Goal: Task Accomplishment & Management: Manage account settings

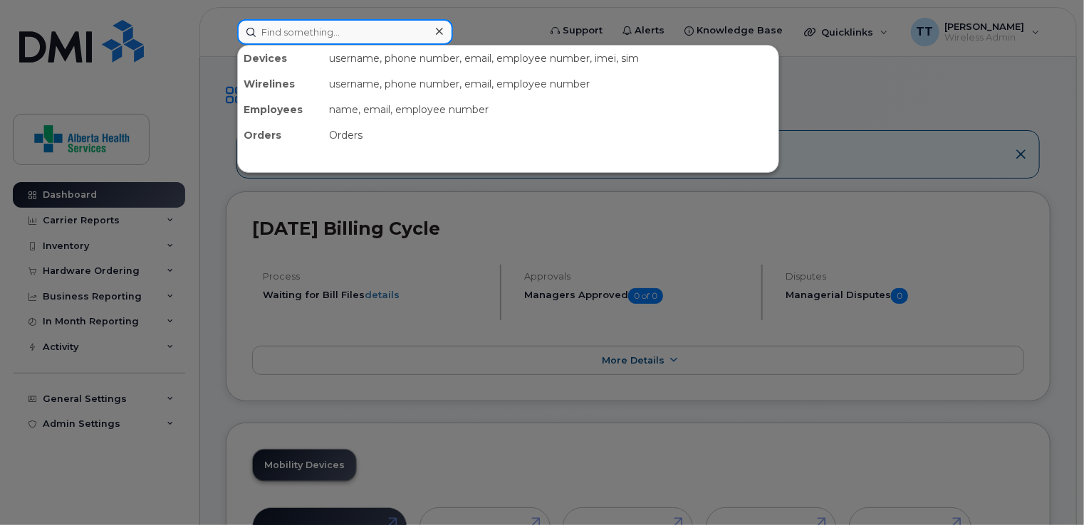
paste input "780-293-2369"
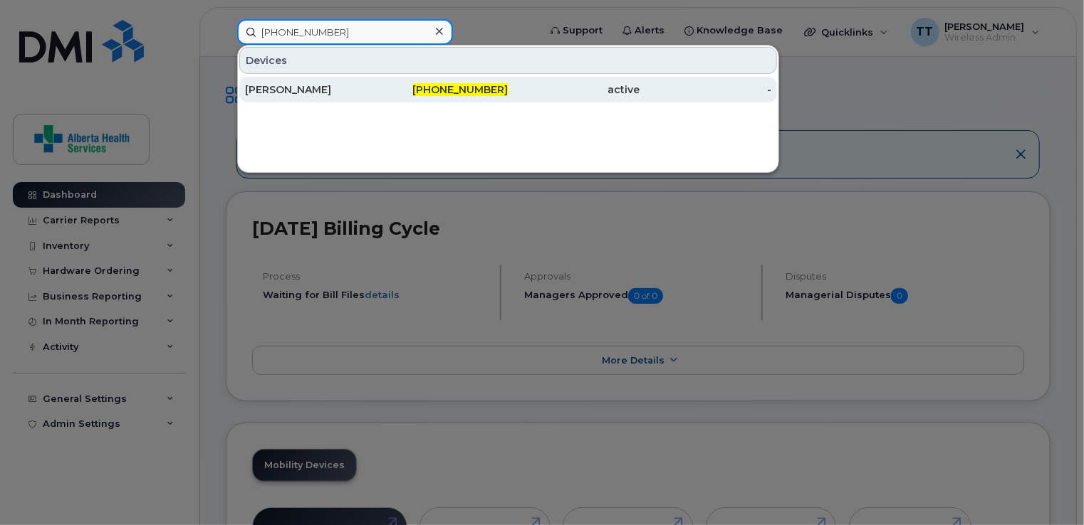
type input "780-293-2369"
click at [268, 87] on div "Alyne Stefaniuk" at bounding box center [311, 90] width 132 height 14
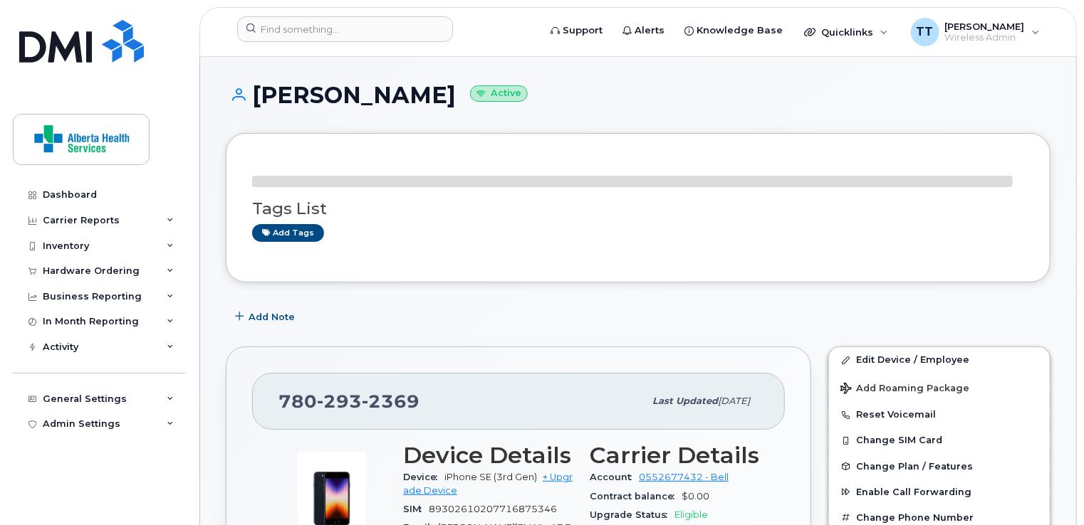
scroll to position [142, 0]
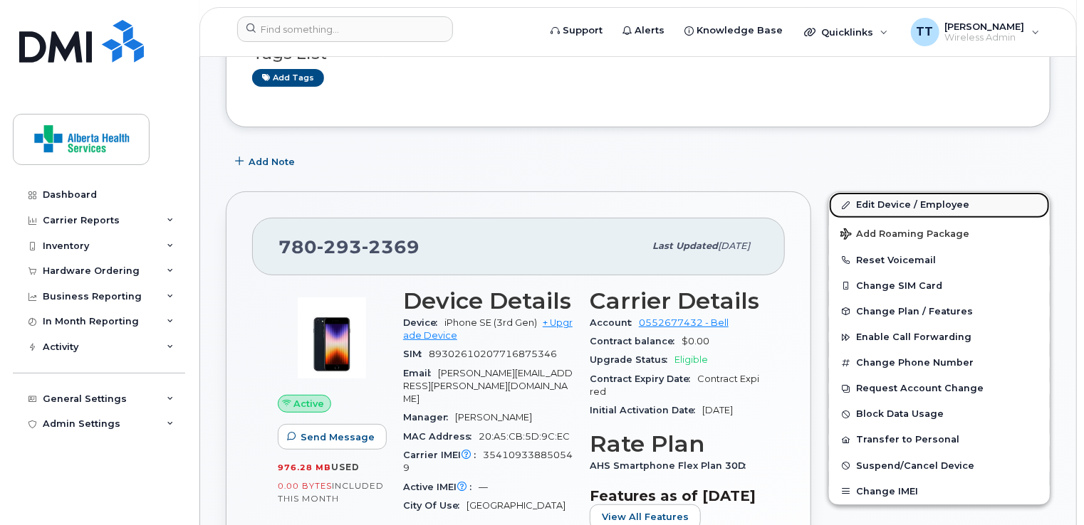
click at [892, 206] on link "Edit Device / Employee" at bounding box center [939, 205] width 221 height 26
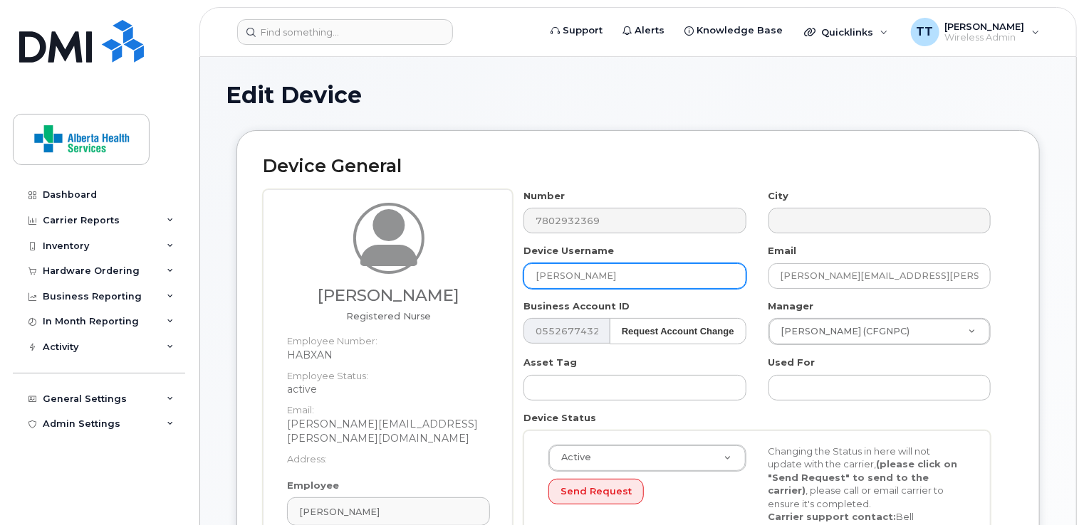
drag, startPoint x: 614, startPoint y: 275, endPoint x: 488, endPoint y: 292, distance: 127.2
click at [488, 291] on div "[PERSON_NAME] Registered Nurse Employee Number: HABXAN Employee Status: active …" at bounding box center [638, 404] width 750 height 430
paste input "[PERSON_NAME]"
type input "[PERSON_NAME]"
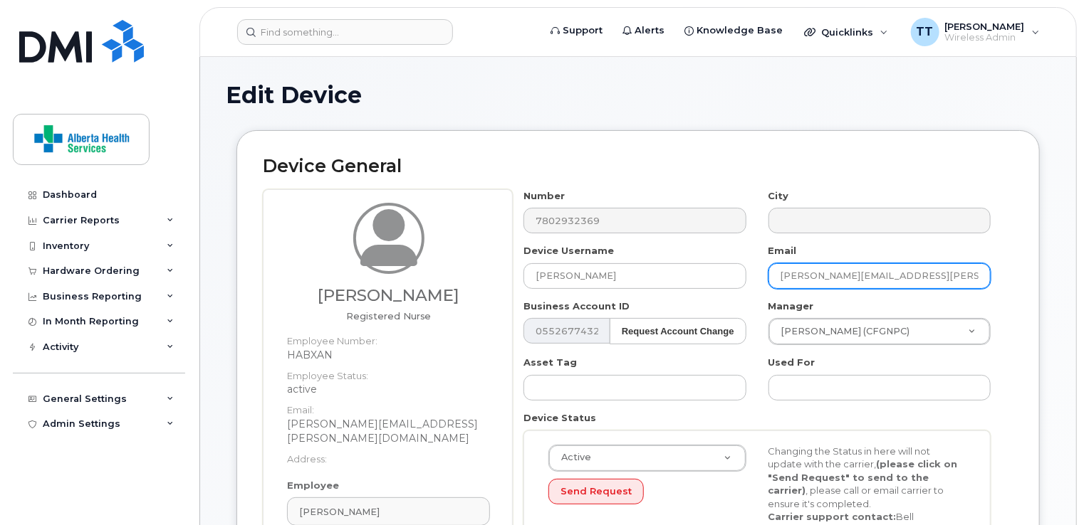
drag, startPoint x: 780, startPoint y: 276, endPoint x: 990, endPoint y: 288, distance: 210.4
click at [990, 288] on div "Email Alyne.Stefaniuk@albertahealthservices.ca" at bounding box center [880, 266] width 244 height 45
paste input "Danielle.Schuster@albertahealthservices.ca"
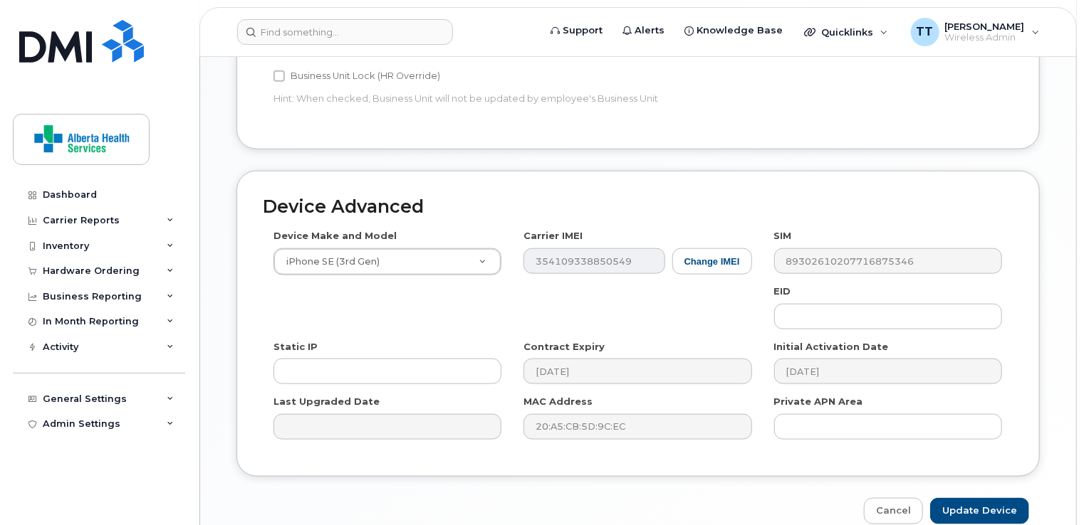
scroll to position [755, 0]
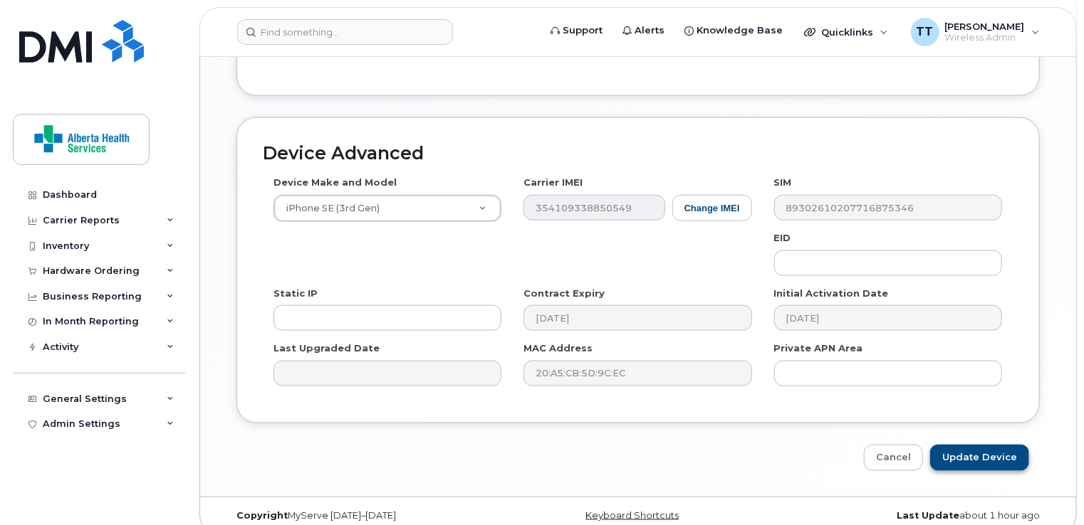
type input "Danielle.Schuster@albertahealthservices.ca"
click at [995, 445] on input "Update Device" at bounding box center [979, 458] width 99 height 26
type input "Saving..."
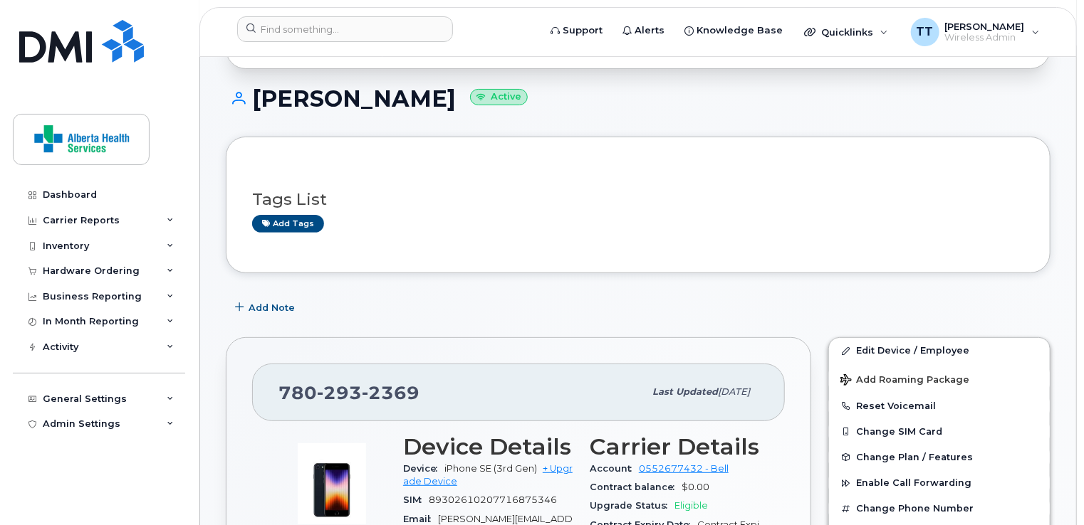
scroll to position [142, 0]
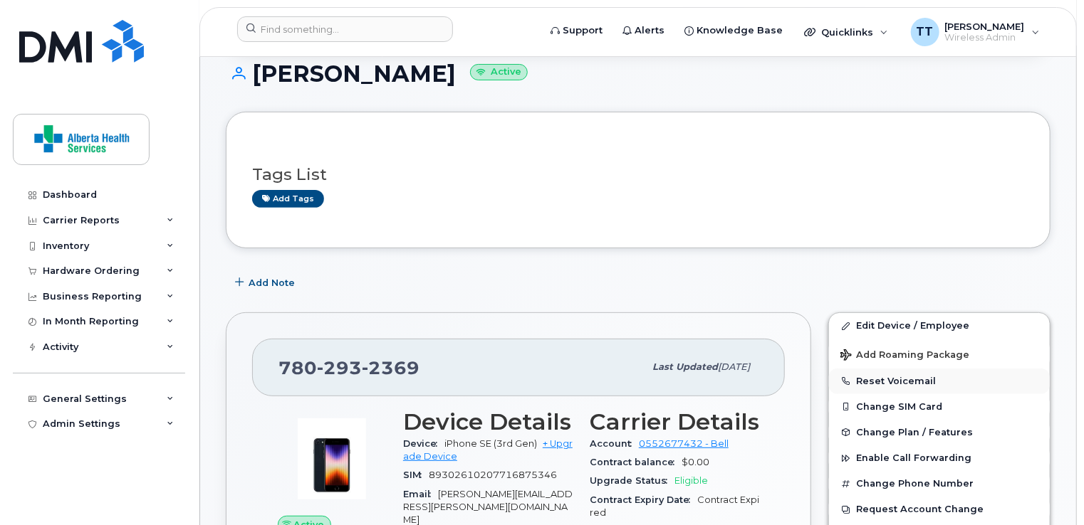
click at [872, 377] on button "Reset Voicemail" at bounding box center [939, 382] width 221 height 26
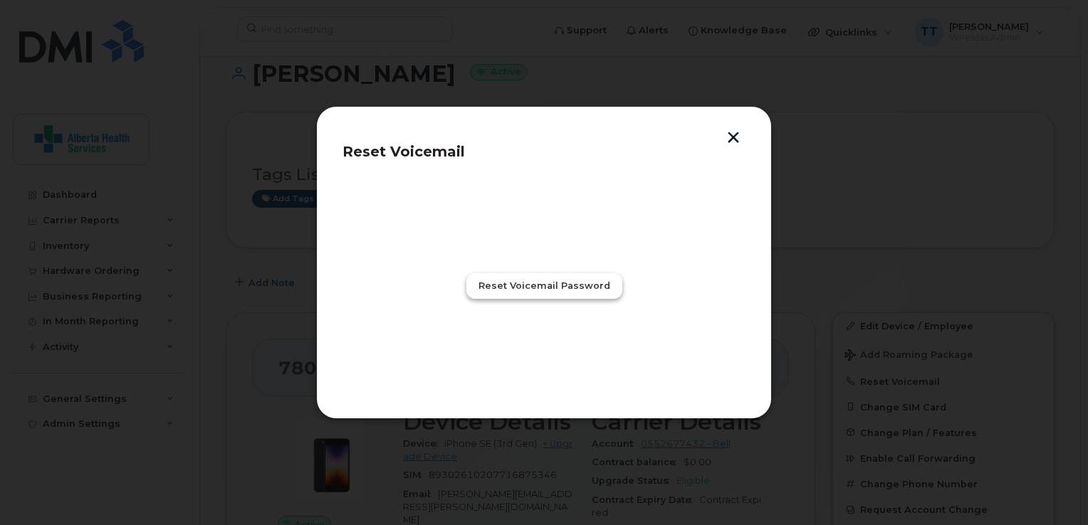
click at [530, 289] on span "Reset Voicemail Password" at bounding box center [544, 286] width 132 height 14
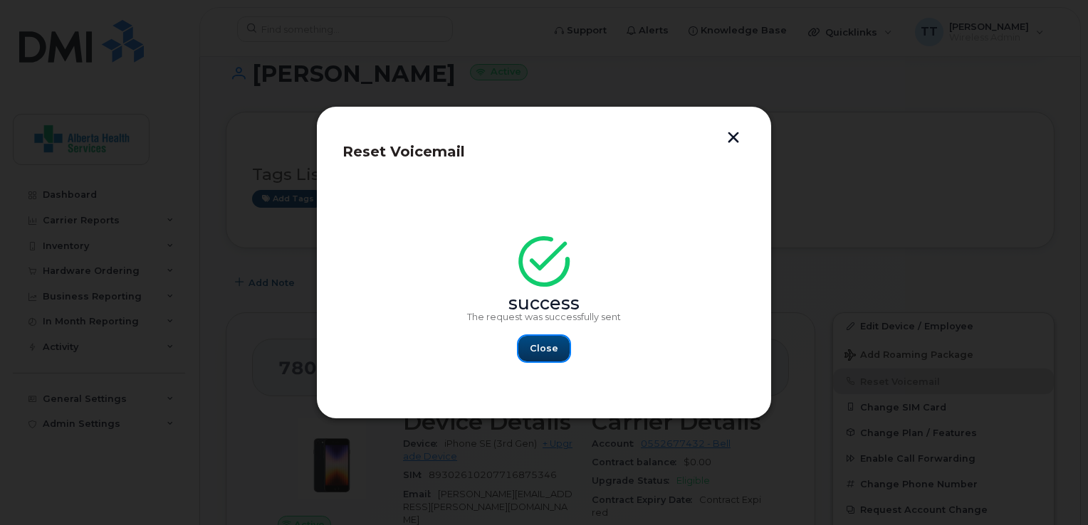
click at [548, 345] on span "Close" at bounding box center [544, 349] width 28 height 14
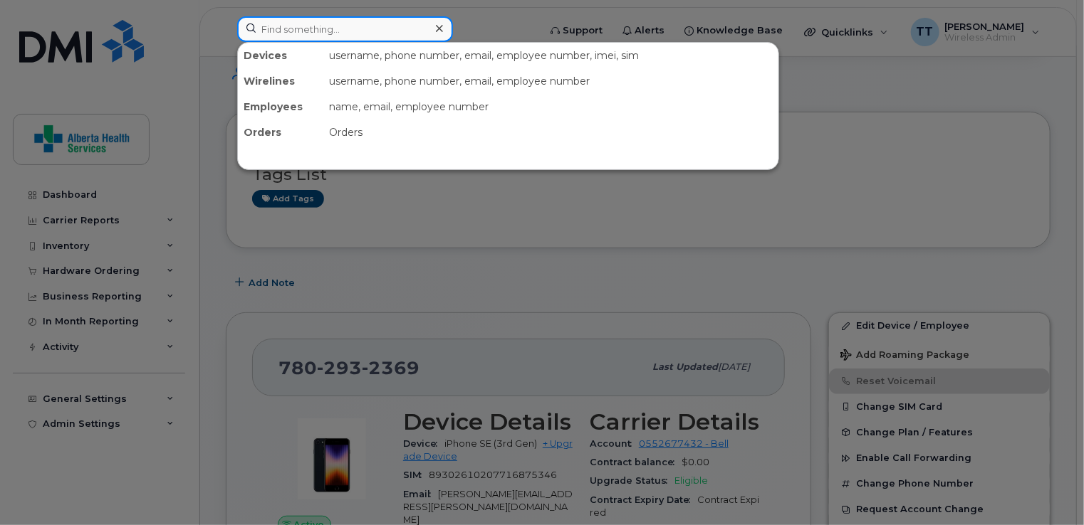
paste input "780-975-4811"
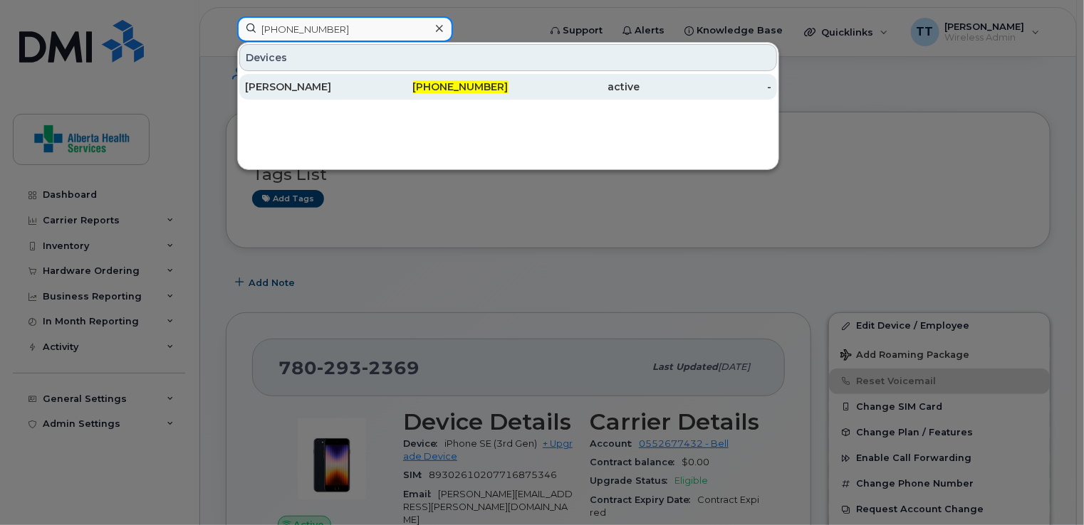
type input "780-975-4811"
click at [298, 87] on div "Melissa Branting" at bounding box center [311, 87] width 132 height 14
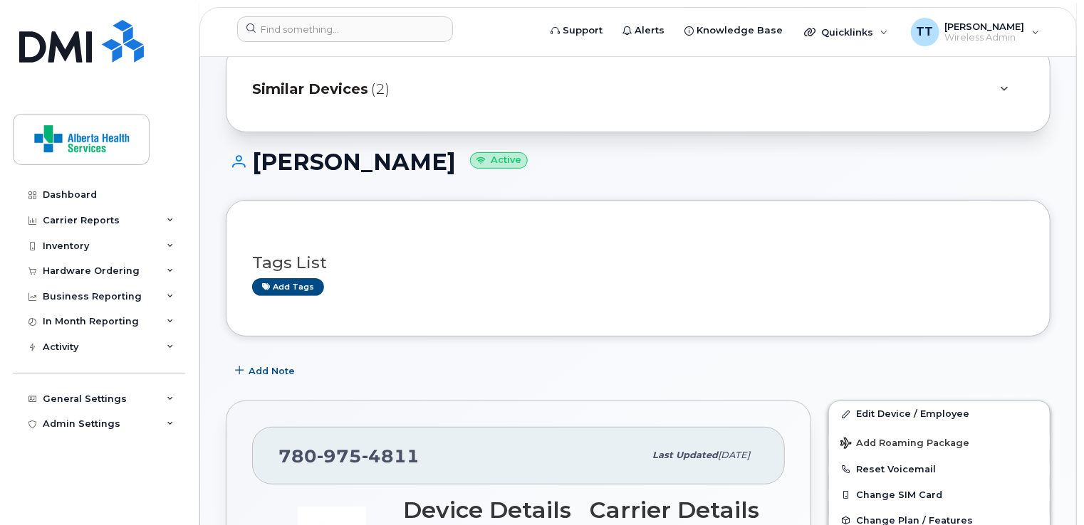
scroll to position [142, 0]
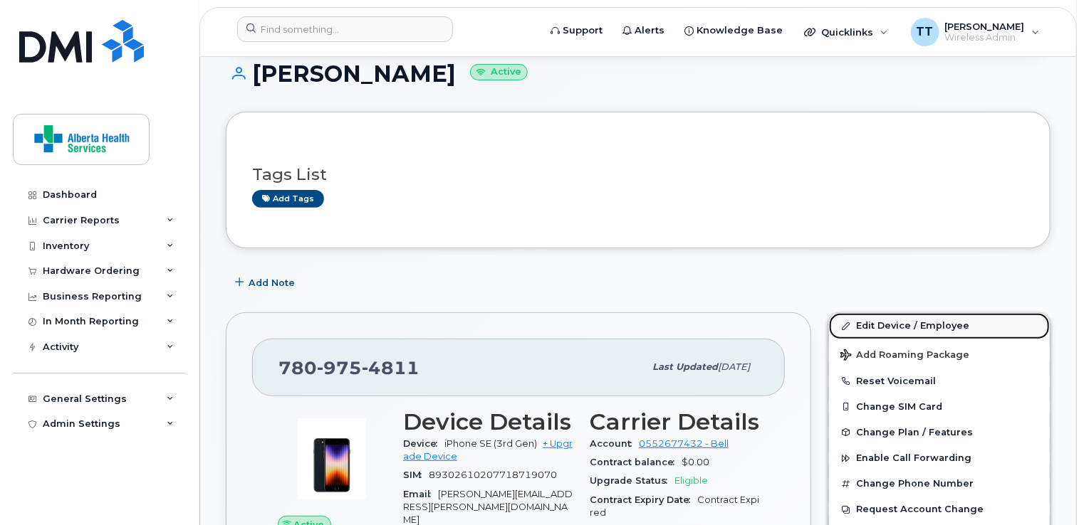
click at [943, 327] on link "Edit Device / Employee" at bounding box center [939, 326] width 221 height 26
click at [862, 326] on link "Edit Device / Employee" at bounding box center [939, 326] width 221 height 26
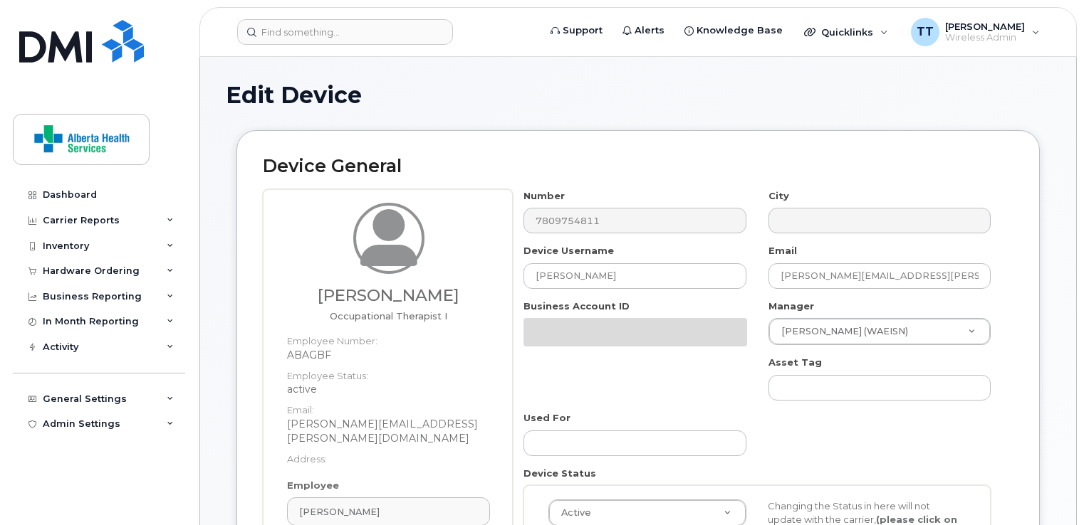
scroll to position [61, 0]
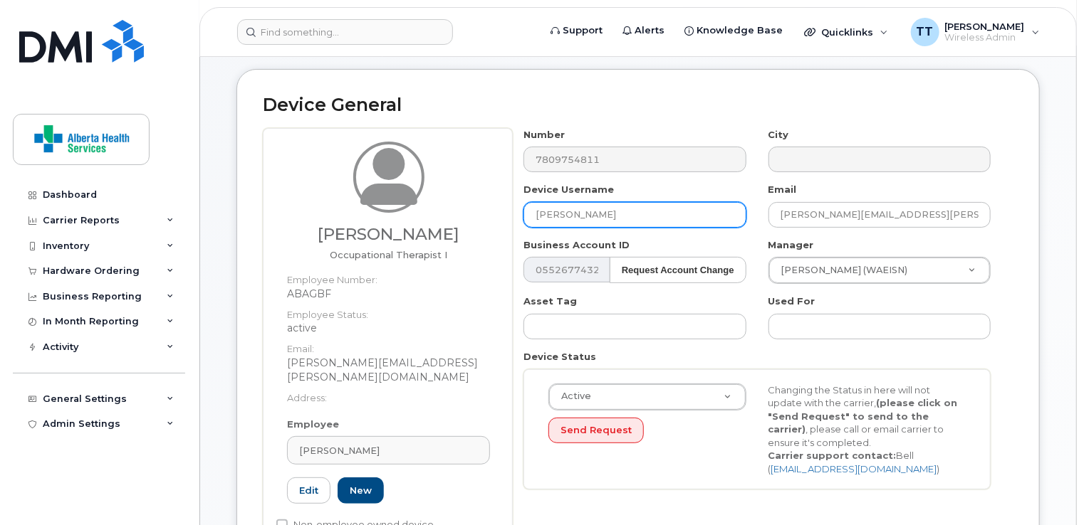
drag, startPoint x: 626, startPoint y: 215, endPoint x: 472, endPoint y: 226, distance: 154.2
click at [473, 224] on div "Allison Ochoa Occupational Therapist I Employee Number: ABAGBF Employee Status:…" at bounding box center [638, 343] width 750 height 430
paste input "Tricia Funk"
type input "Tricia Funk"
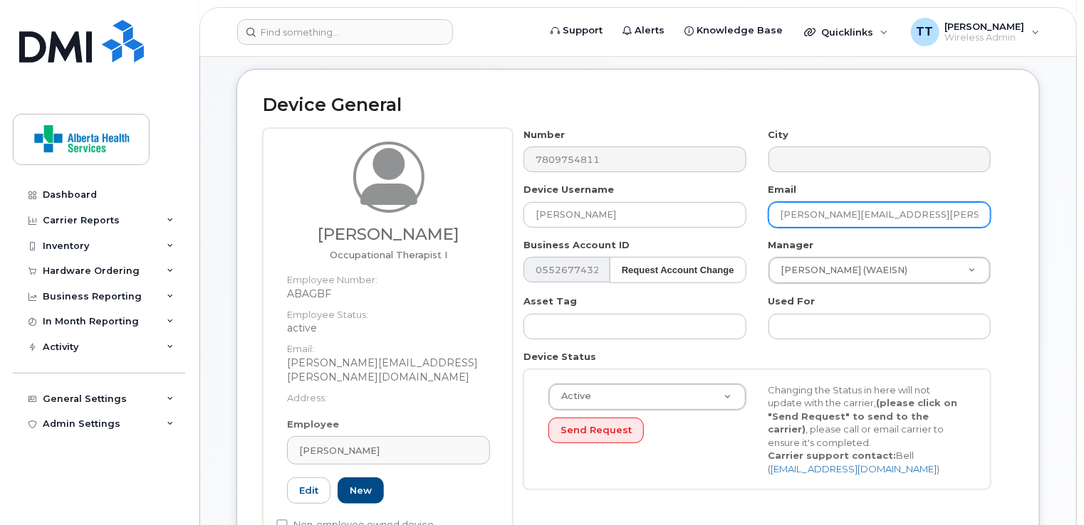
drag, startPoint x: 790, startPoint y: 215, endPoint x: 985, endPoint y: 229, distance: 195.6
click at [985, 228] on div "Number 7809754811 City Device Username Tricia Funk Email Allison.Ochoa@albertah…" at bounding box center [757, 314] width 489 height 373
paste input "Tricia.Funk@albertahealthservices.ca"
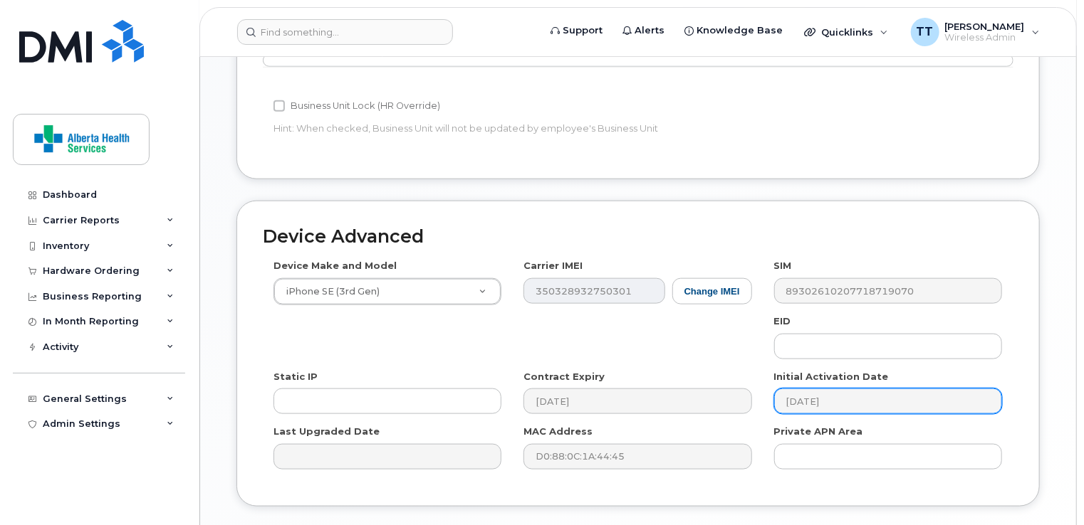
scroll to position [702, 0]
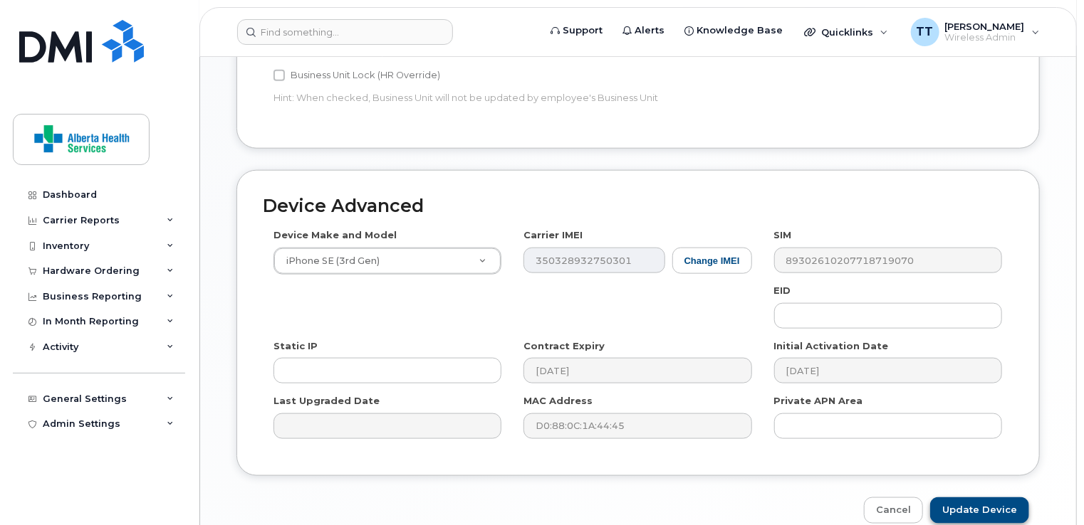
type input "Tricia.Funk@albertahealthservices.ca"
click at [974, 498] on input "Update Device" at bounding box center [979, 511] width 99 height 26
type input "Saving..."
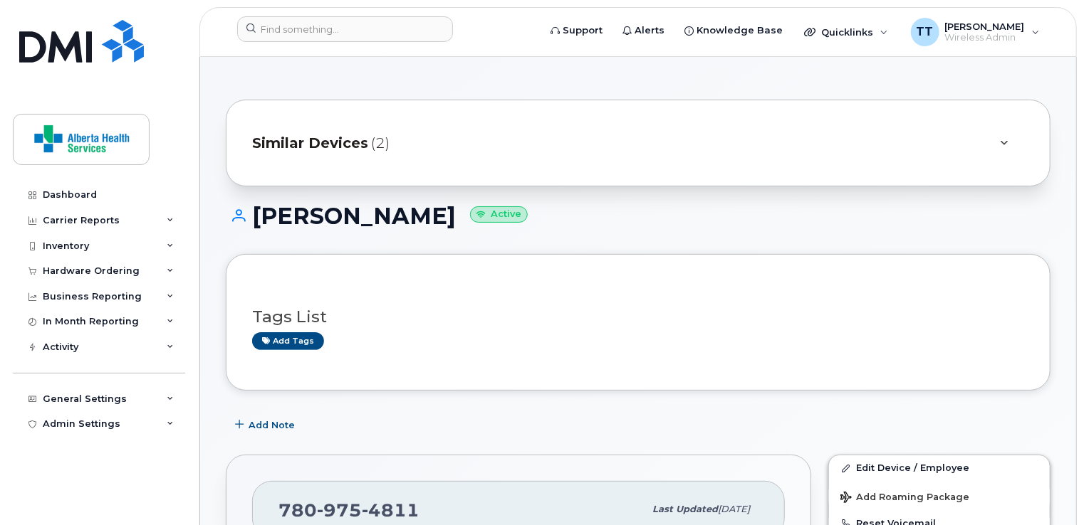
scroll to position [142, 0]
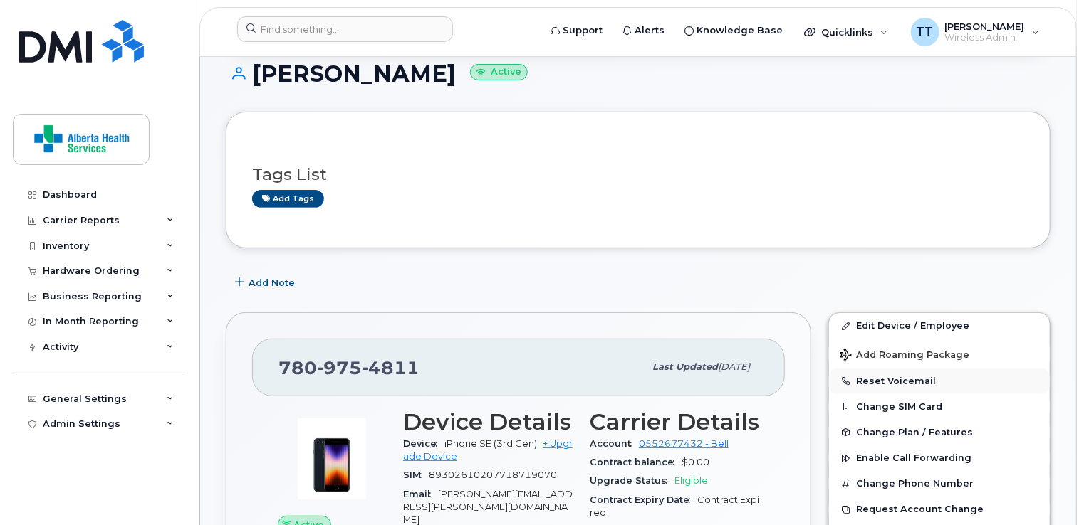
click at [883, 375] on button "Reset Voicemail" at bounding box center [939, 382] width 221 height 26
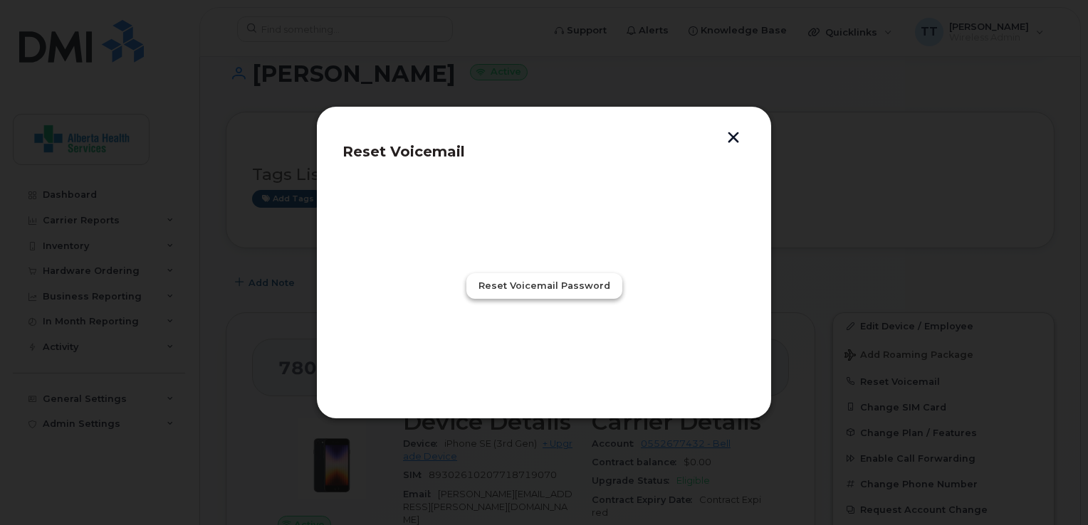
click at [582, 290] on span "Reset Voicemail Password" at bounding box center [544, 286] width 132 height 14
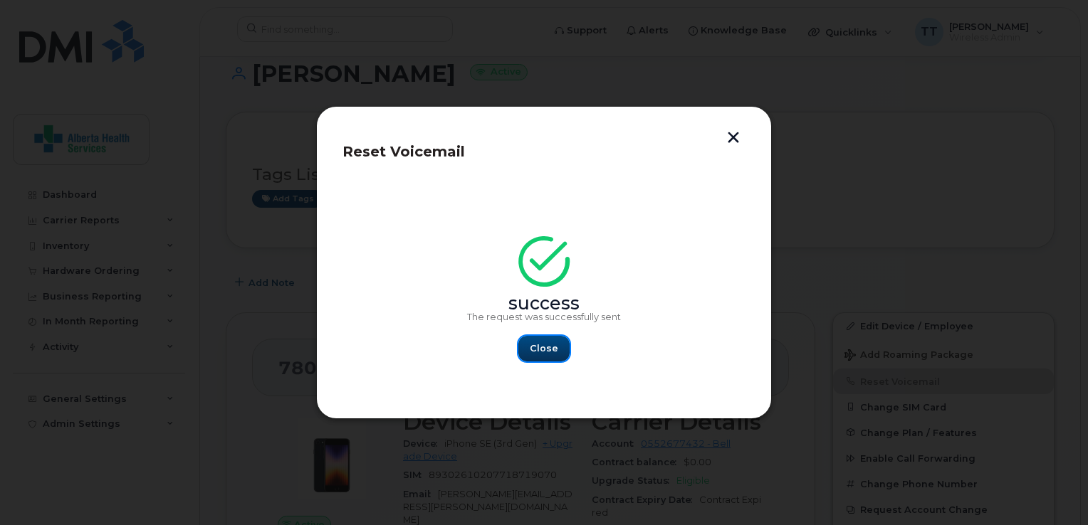
click at [554, 347] on span "Close" at bounding box center [544, 349] width 28 height 14
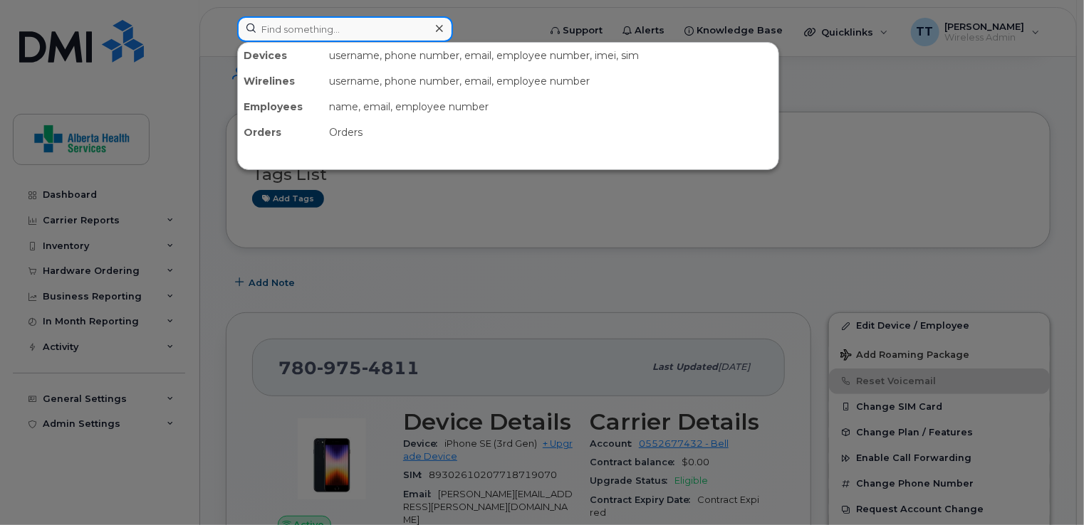
paste input "780-974-5118"
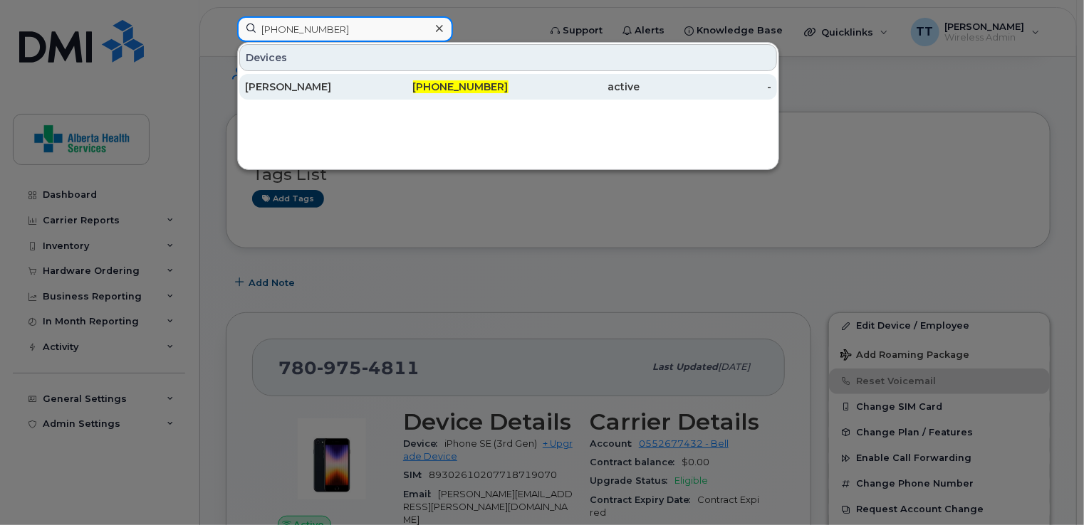
type input "780-974-5118"
click at [283, 91] on div "Haley Maloney" at bounding box center [311, 87] width 132 height 14
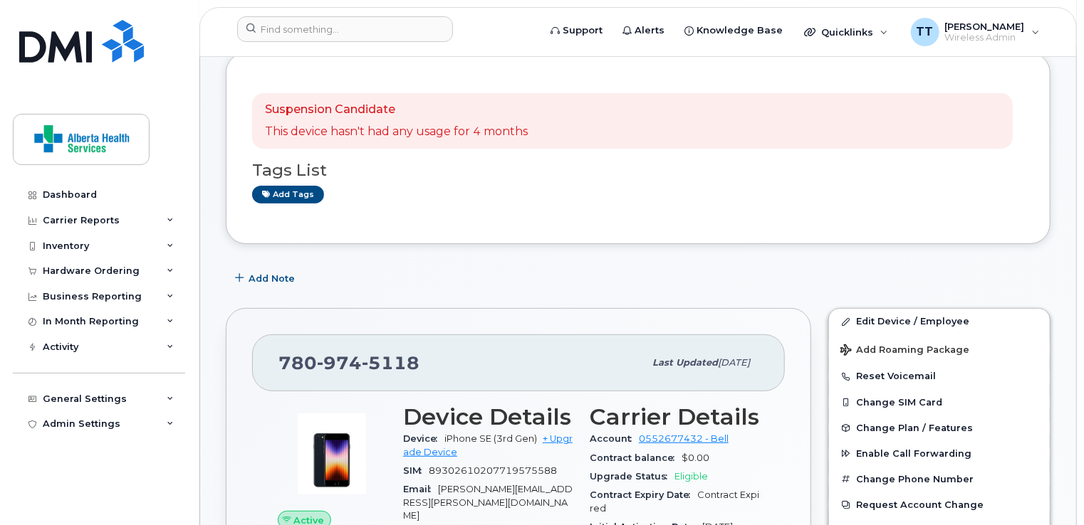
scroll to position [142, 0]
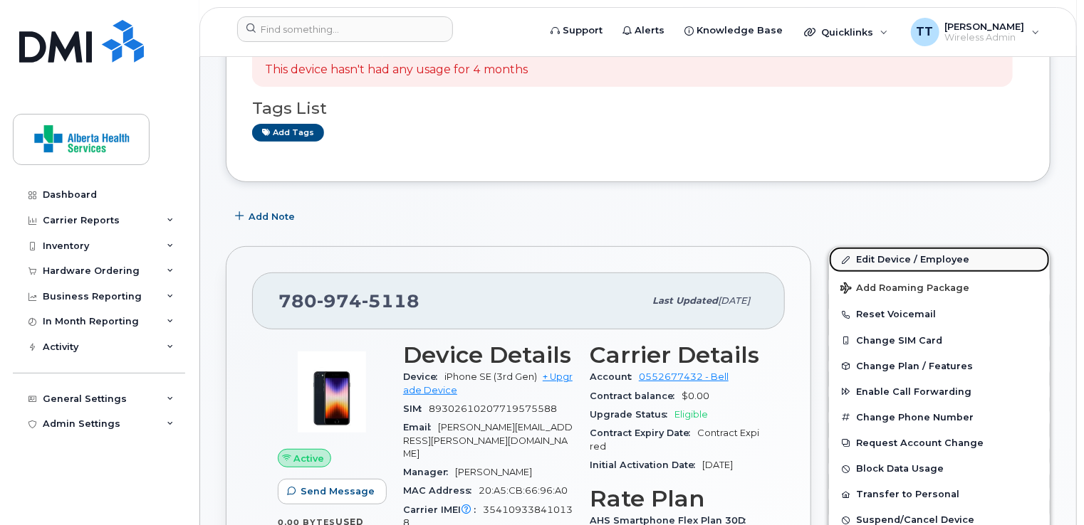
click at [897, 253] on link "Edit Device / Employee" at bounding box center [939, 260] width 221 height 26
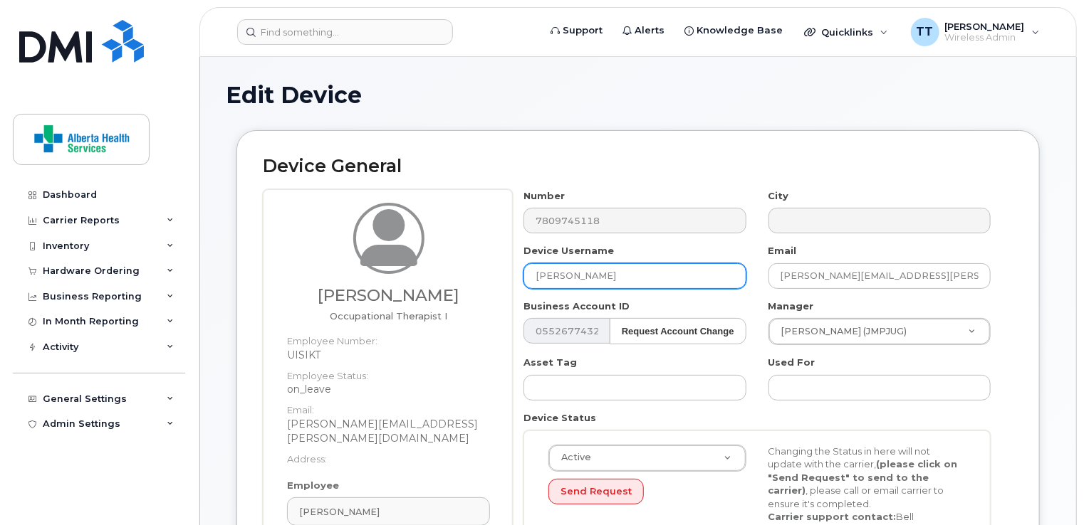
drag, startPoint x: 660, startPoint y: 281, endPoint x: 499, endPoint y: 274, distance: 161.1
click at [499, 272] on div "Haley Maloney Occupational Therapist I Employee Number: UISIKT Employee Status:…" at bounding box center [638, 404] width 750 height 430
paste input "Erin Pichurski,"
click at [634, 280] on input "Erin Pichurski," at bounding box center [634, 276] width 222 height 26
type input "Erin Pichurski"
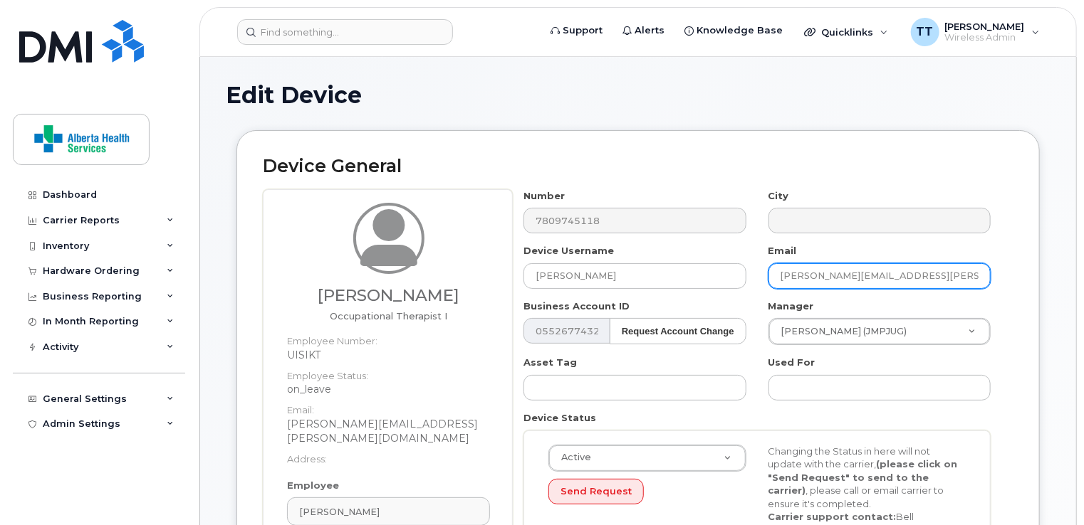
drag, startPoint x: 777, startPoint y: 273, endPoint x: 983, endPoint y: 286, distance: 206.2
click at [983, 286] on input "Haley.Maloney@albertahealthservices.ca" at bounding box center [879, 276] width 222 height 26
paste input "Erin.Pichurski@assistedlivingalberta.ca"
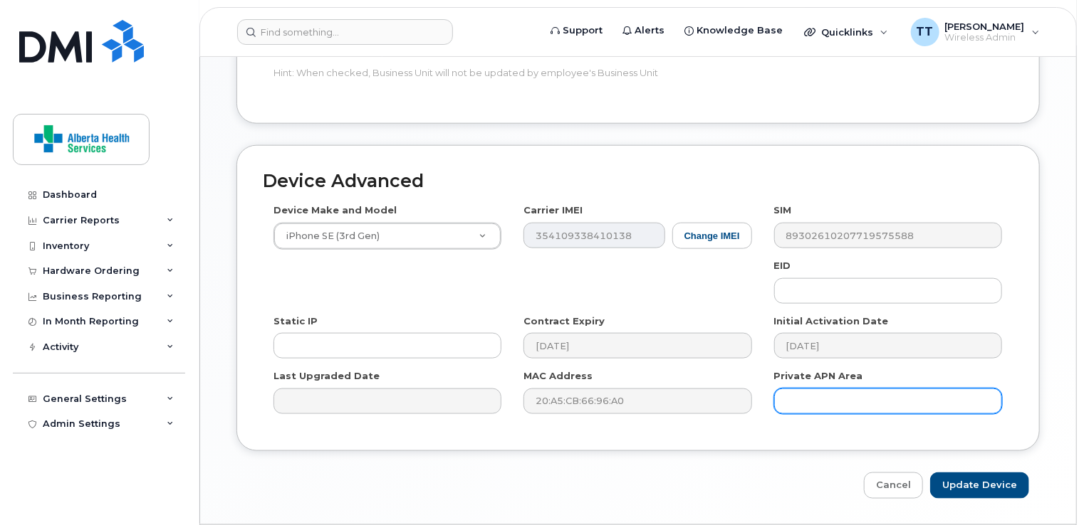
scroll to position [755, 0]
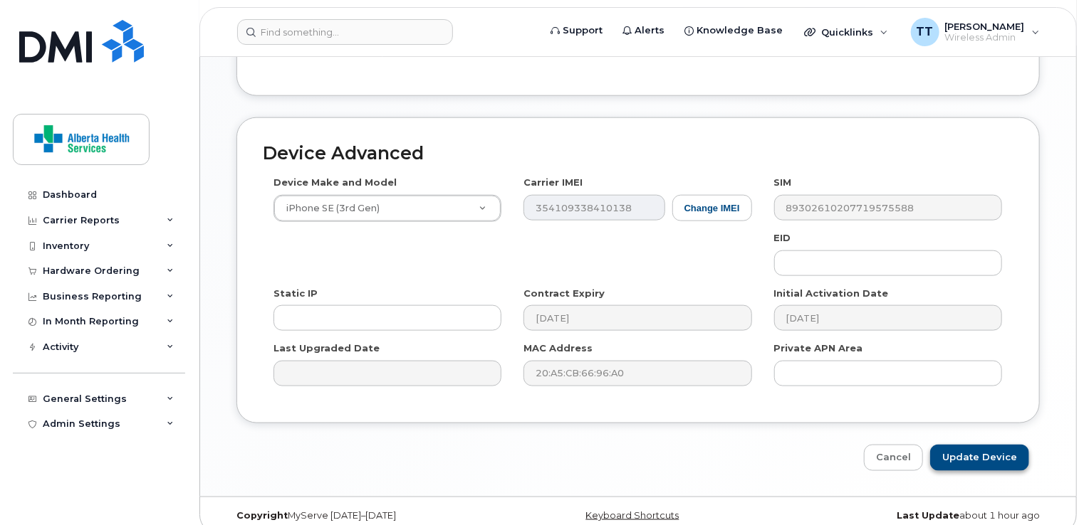
type input "Erin.Pichurski@assistedlivingalberta.ca"
click at [997, 445] on input "Update Device" at bounding box center [979, 458] width 99 height 26
type input "Saving..."
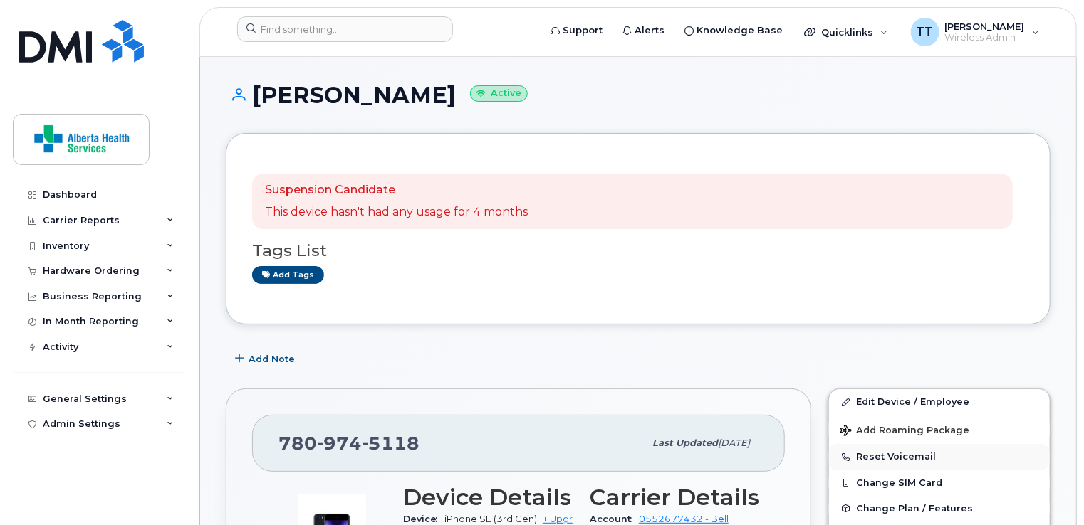
click at [886, 455] on button "Reset Voicemail" at bounding box center [939, 457] width 221 height 26
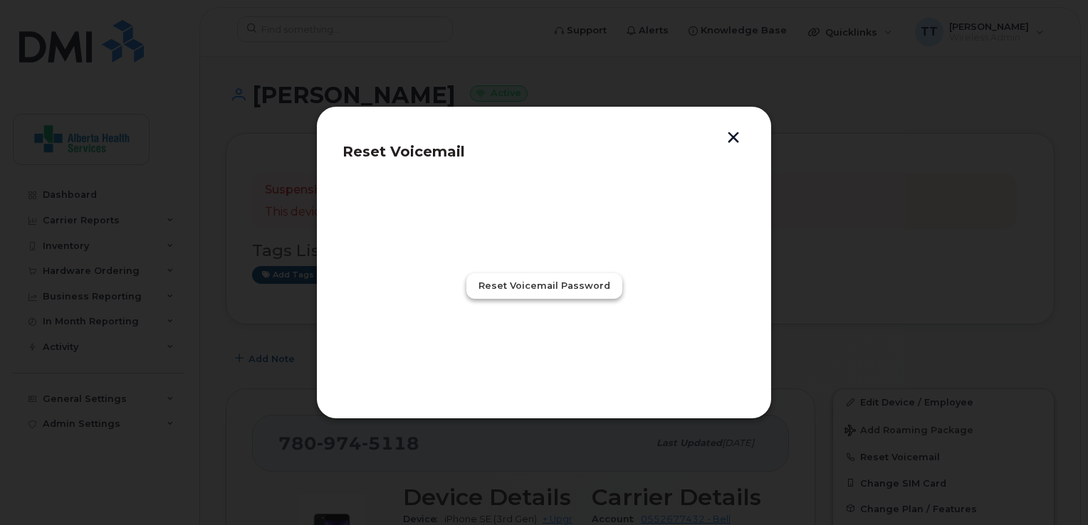
click at [555, 291] on span "Reset Voicemail Password" at bounding box center [544, 286] width 132 height 14
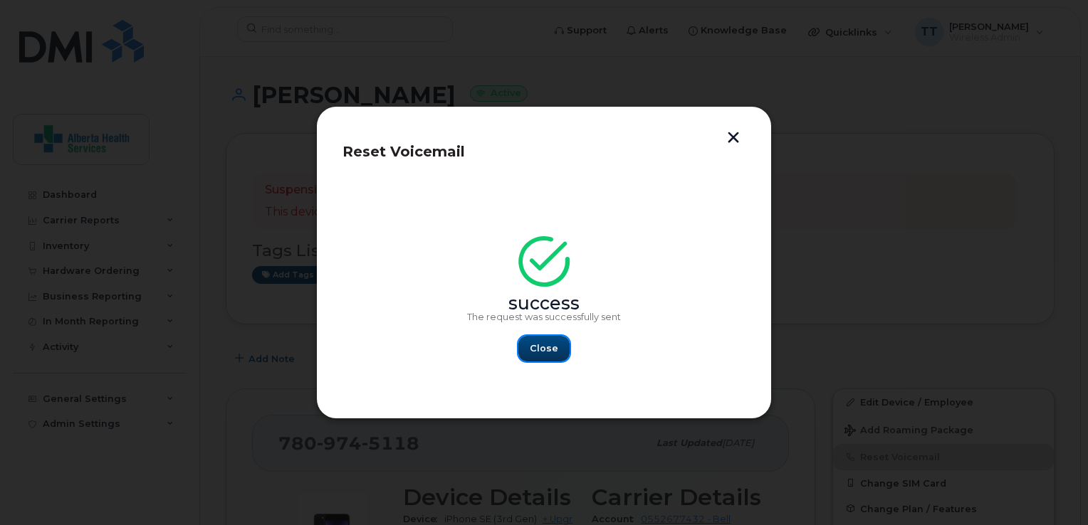
click at [538, 349] on span "Close" at bounding box center [544, 349] width 28 height 14
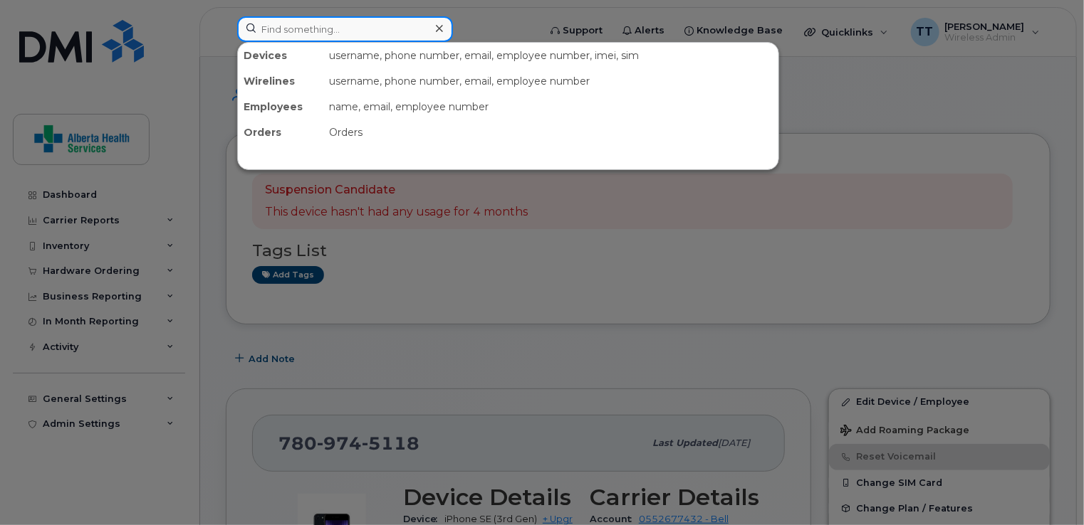
paste input "[PHONE_NUMBER]"
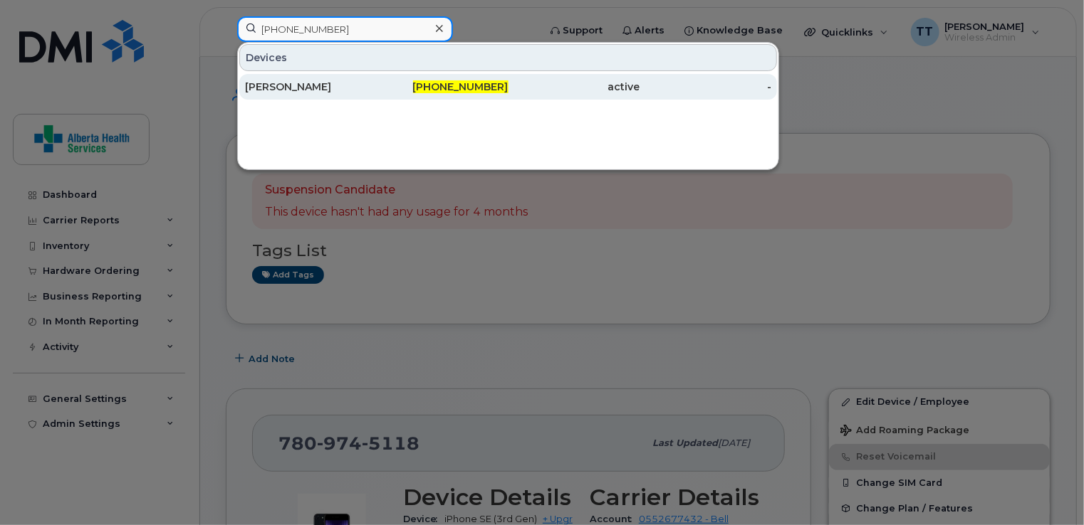
type input "[PHONE_NUMBER]"
click at [280, 82] on div "[PERSON_NAME]" at bounding box center [311, 87] width 132 height 14
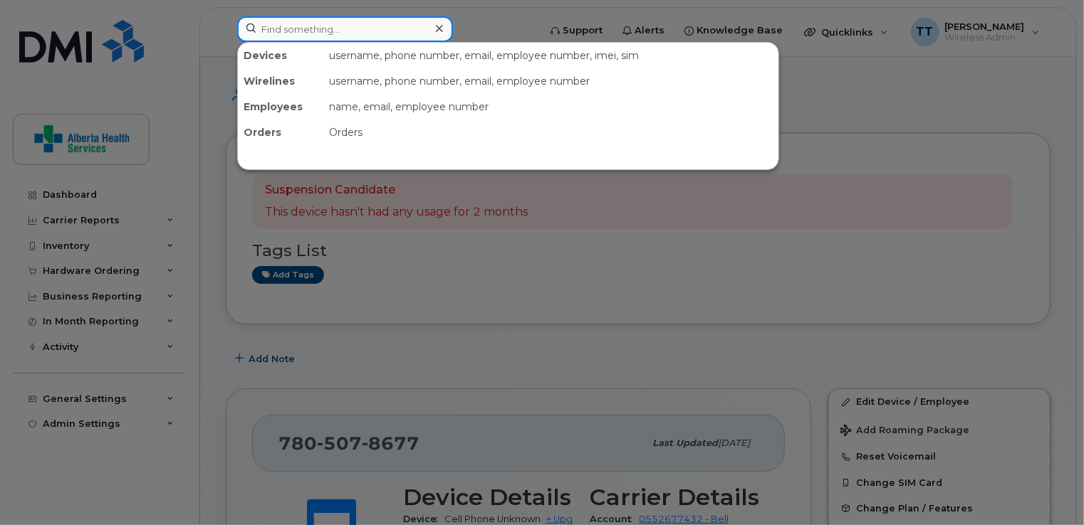
paste input "[PHONE_NUMBER]"
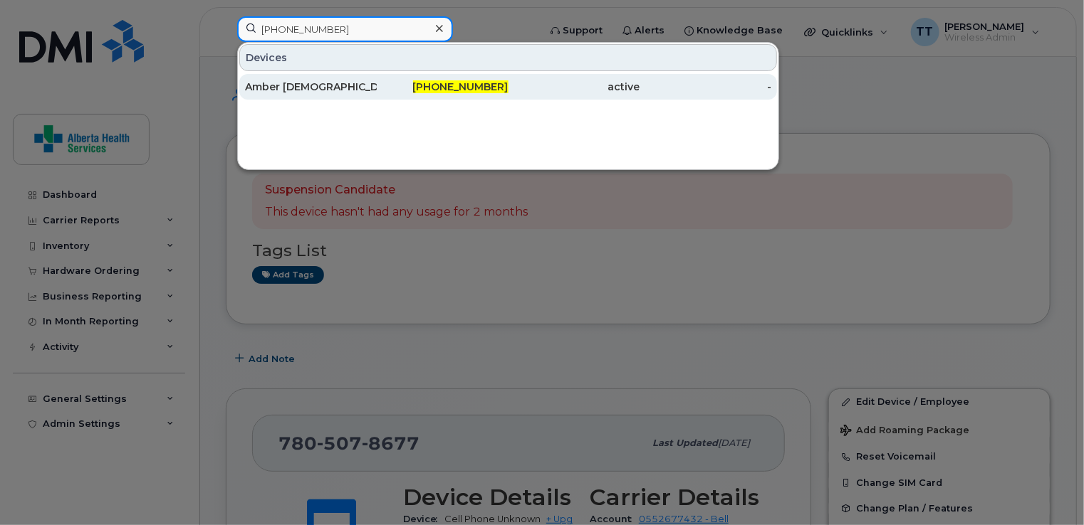
type input "[PHONE_NUMBER]"
click at [276, 89] on div "Amber [DEMOGRAPHIC_DATA]" at bounding box center [311, 87] width 132 height 14
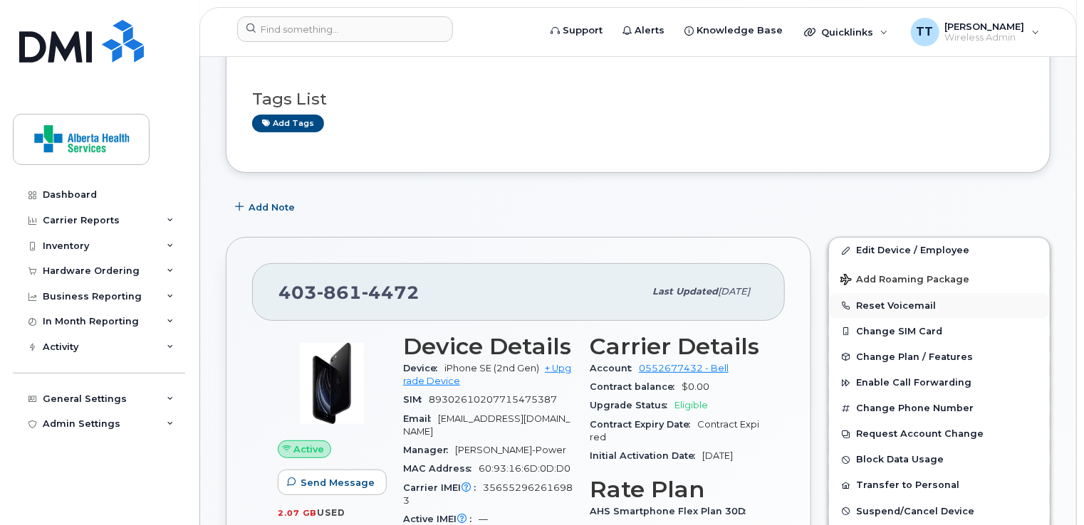
scroll to position [142, 0]
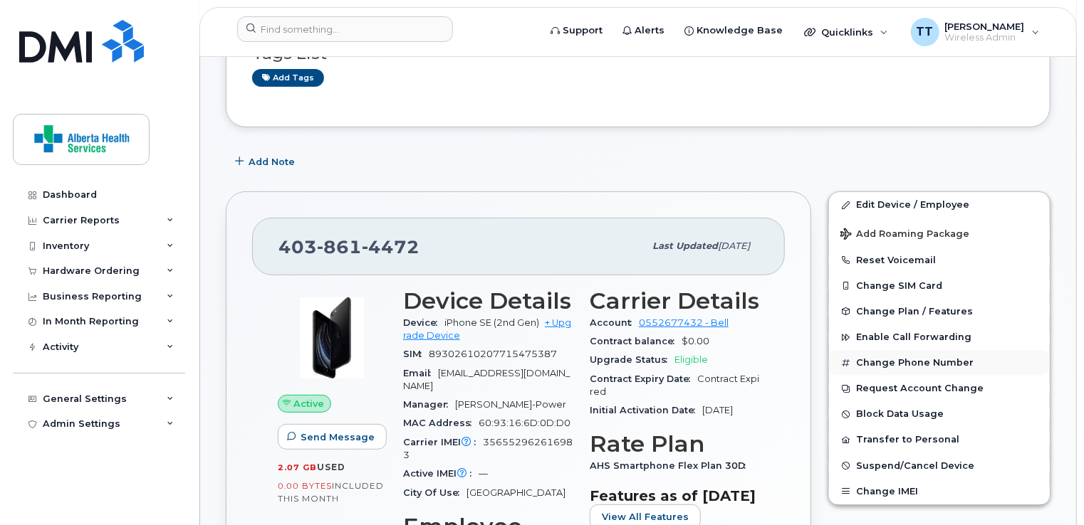
click at [901, 358] on button "Change Phone Number" at bounding box center [939, 363] width 221 height 26
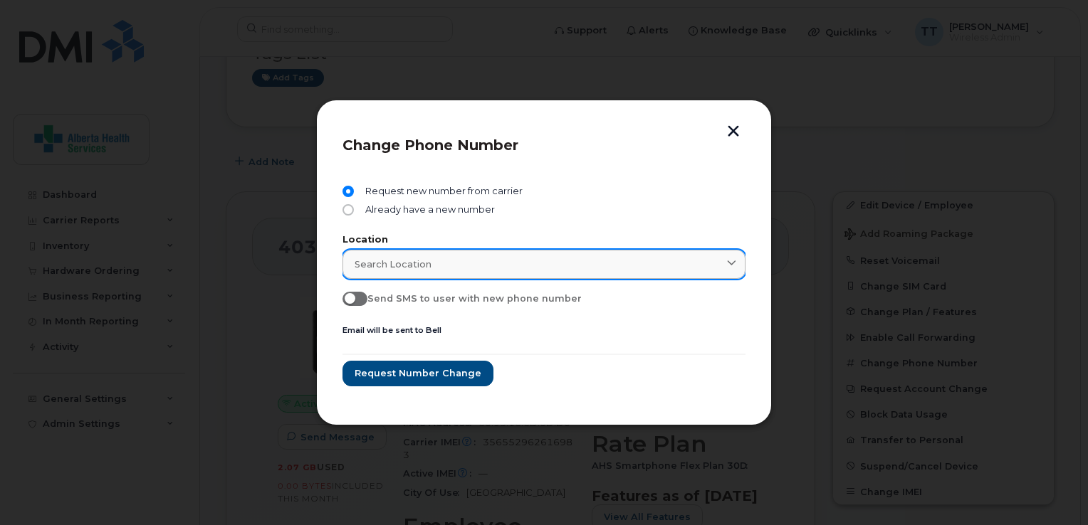
click at [567, 255] on link "Search location" at bounding box center [543, 264] width 403 height 29
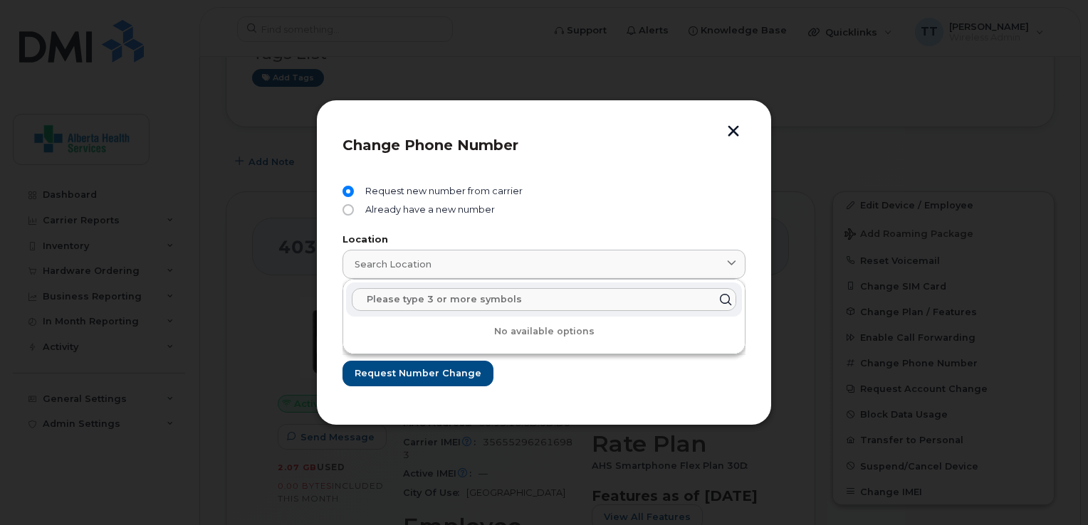
click at [498, 293] on input "text" at bounding box center [544, 299] width 384 height 23
type input "403"
click at [619, 177] on div "Request new number from carrier Already have a new number Location Search locat…" at bounding box center [543, 286] width 403 height 226
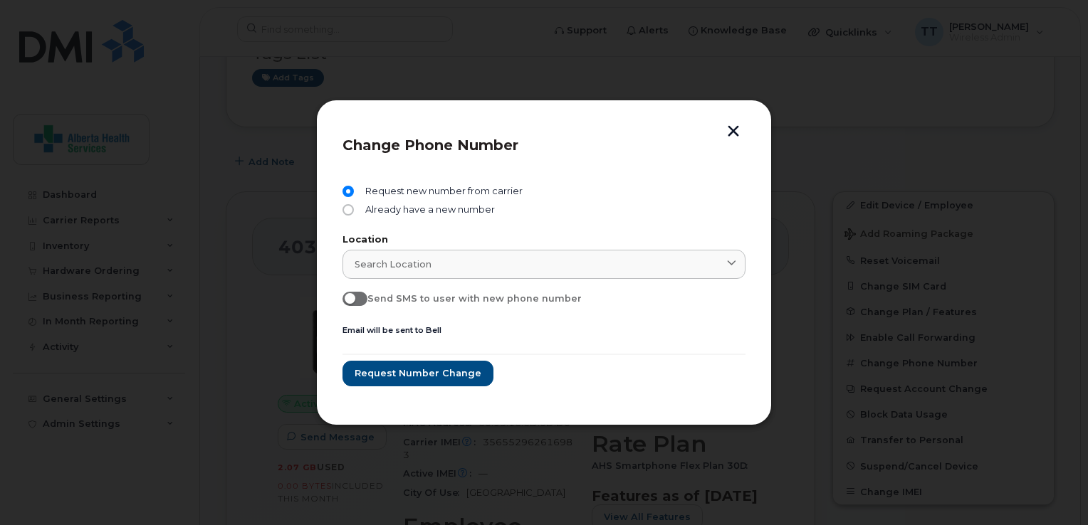
click at [357, 300] on span at bounding box center [354, 299] width 25 height 14
click at [354, 300] on input "Send SMS to user with new phone number" at bounding box center [347, 297] width 11 height 11
checkbox input "true"
click at [398, 374] on span "Request number change" at bounding box center [417, 374] width 127 height 14
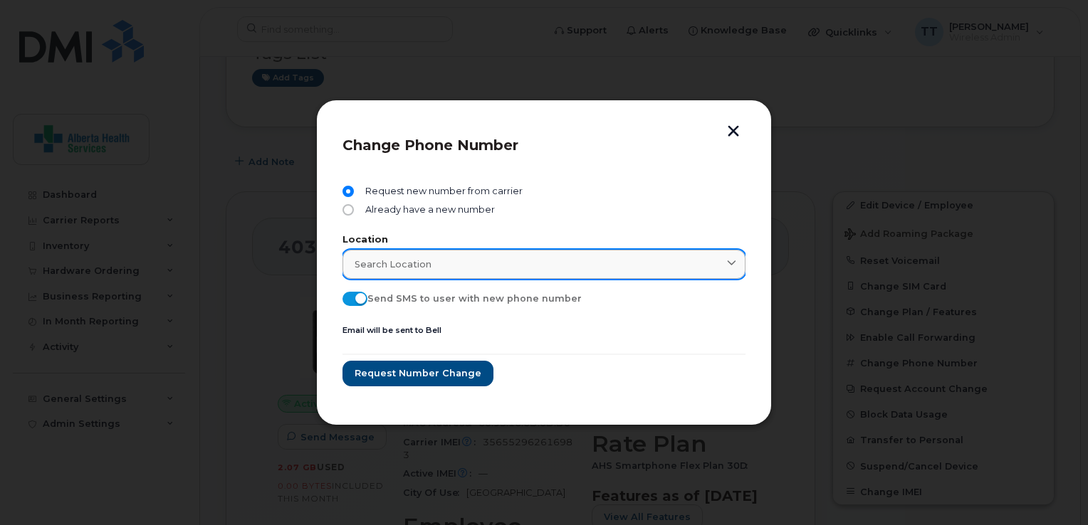
click at [430, 258] on div "Search location" at bounding box center [544, 265] width 379 height 14
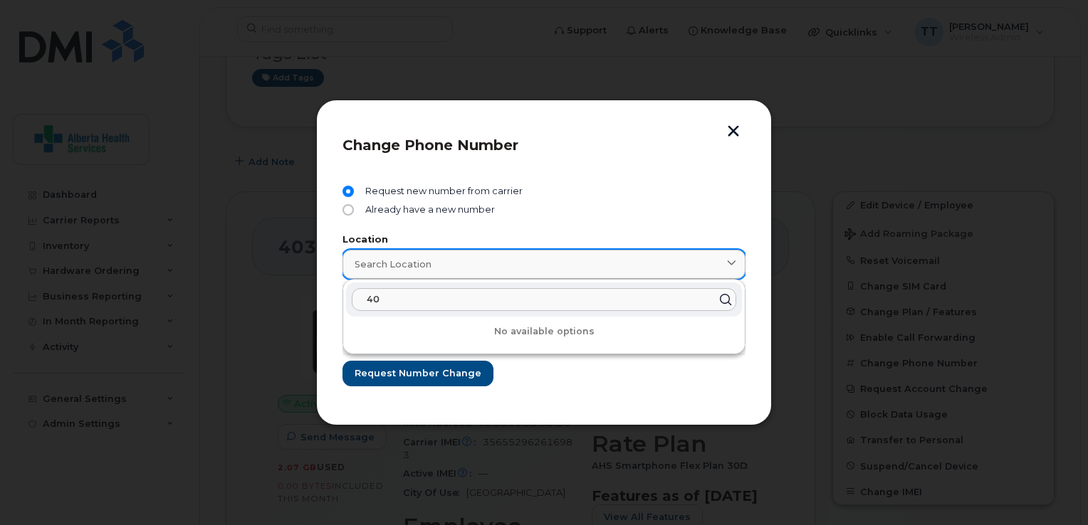
type input "4"
click at [738, 125] on button "button" at bounding box center [733, 132] width 21 height 15
